Goal: Book appointment/travel/reservation

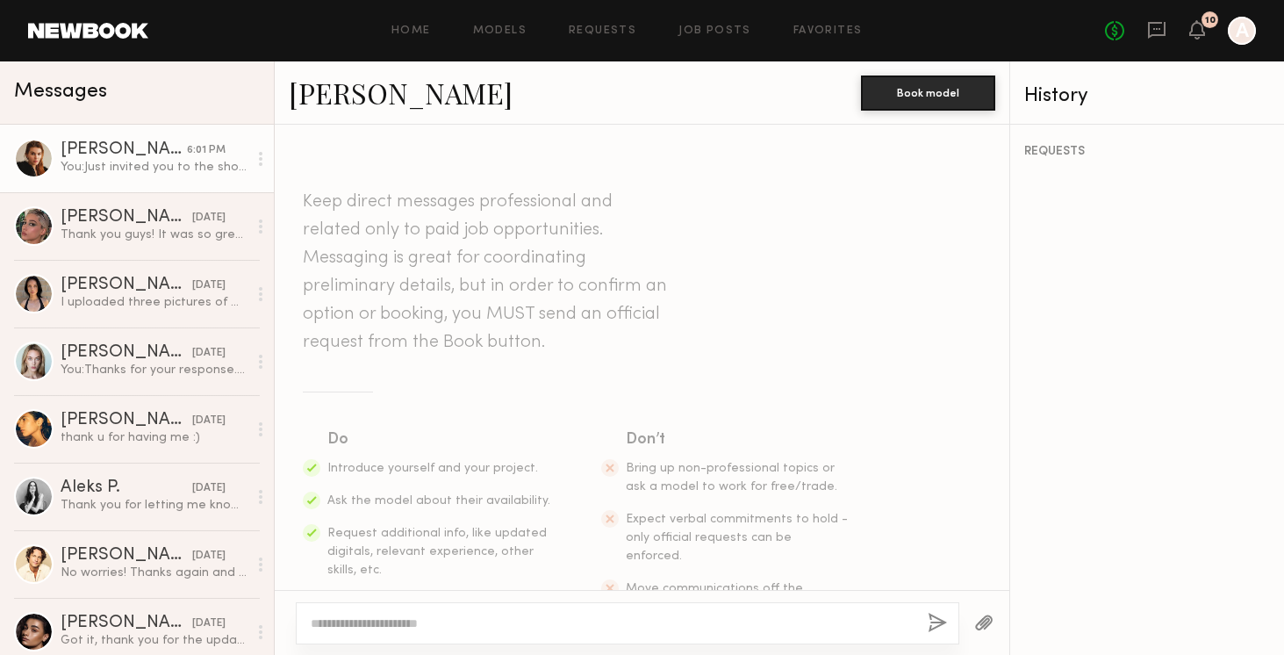
scroll to position [1559, 0]
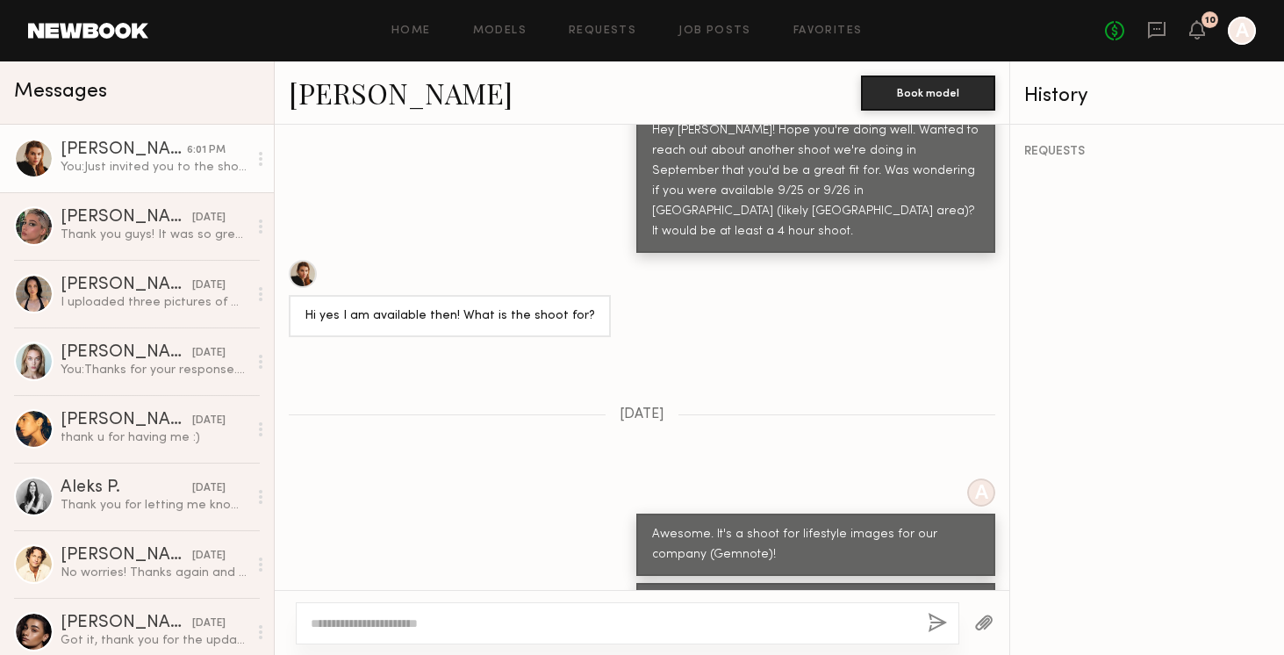
click at [618, 612] on div at bounding box center [627, 623] width 663 height 42
click at [566, 626] on textarea at bounding box center [612, 623] width 603 height 18
type textarea "*********"
click at [958, 86] on button "Book model" at bounding box center [928, 92] width 134 height 35
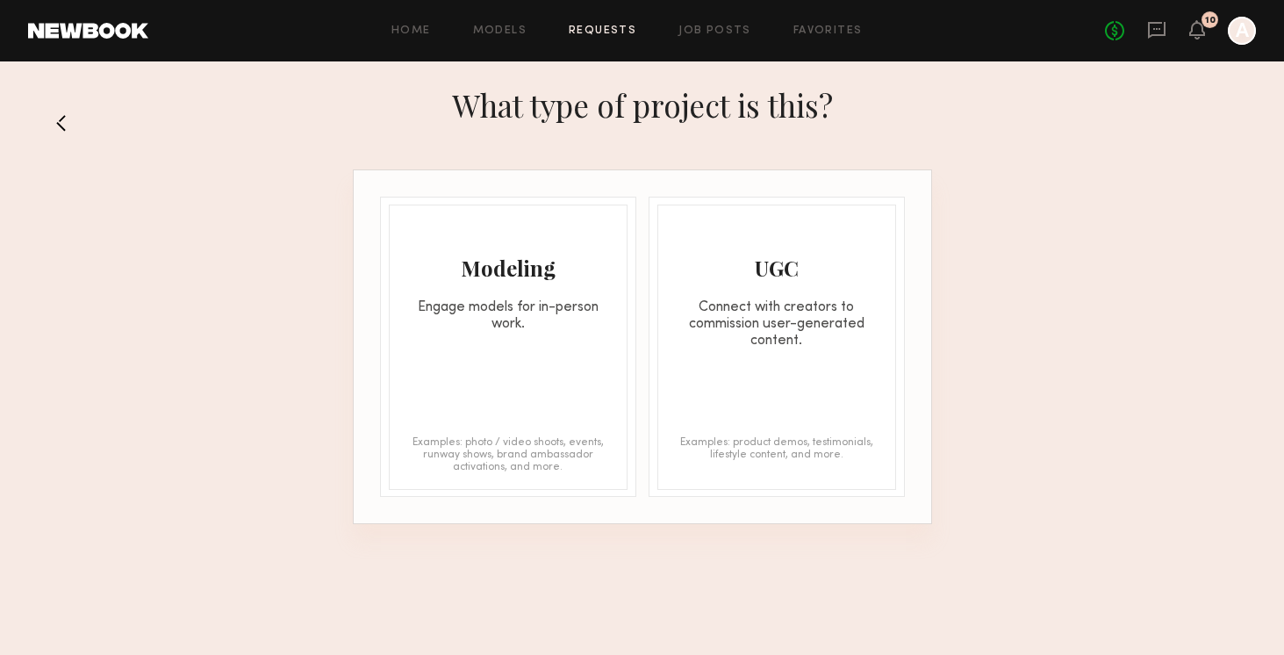
click at [558, 341] on div "Modeling Engage models for in-person work. Examples: photo / video shoots, even…" at bounding box center [508, 346] width 239 height 285
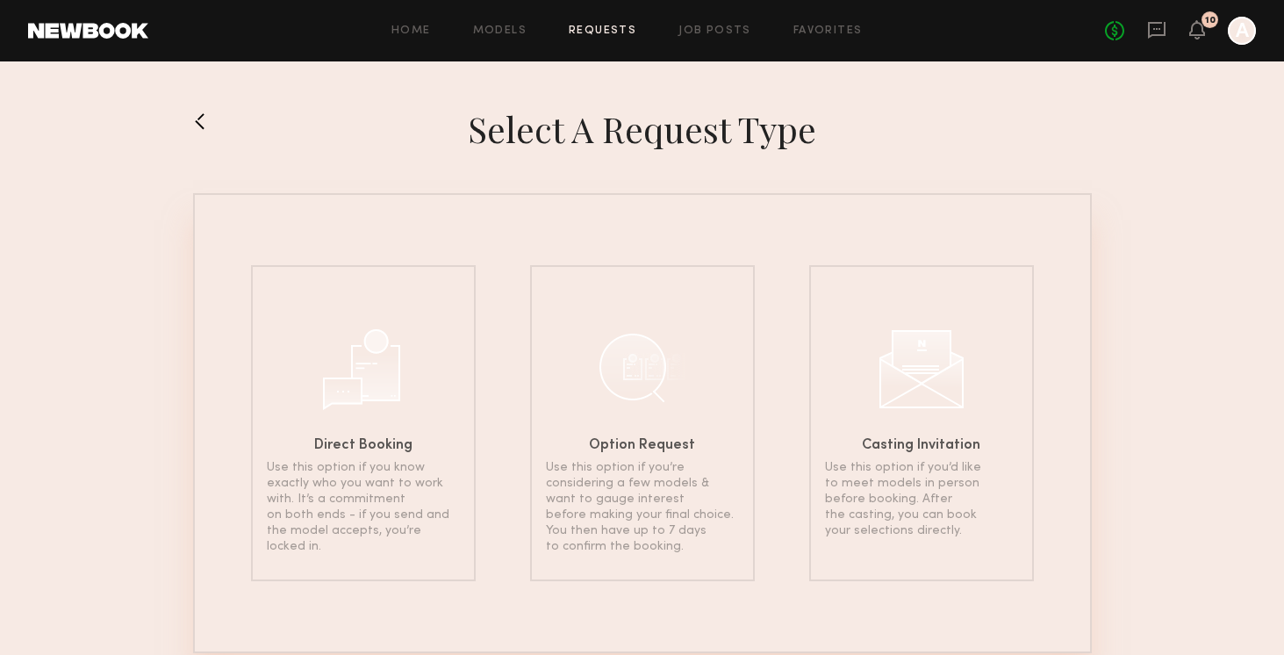
click at [211, 125] on button at bounding box center [207, 121] width 28 height 28
